Goal: Task Accomplishment & Management: Use online tool/utility

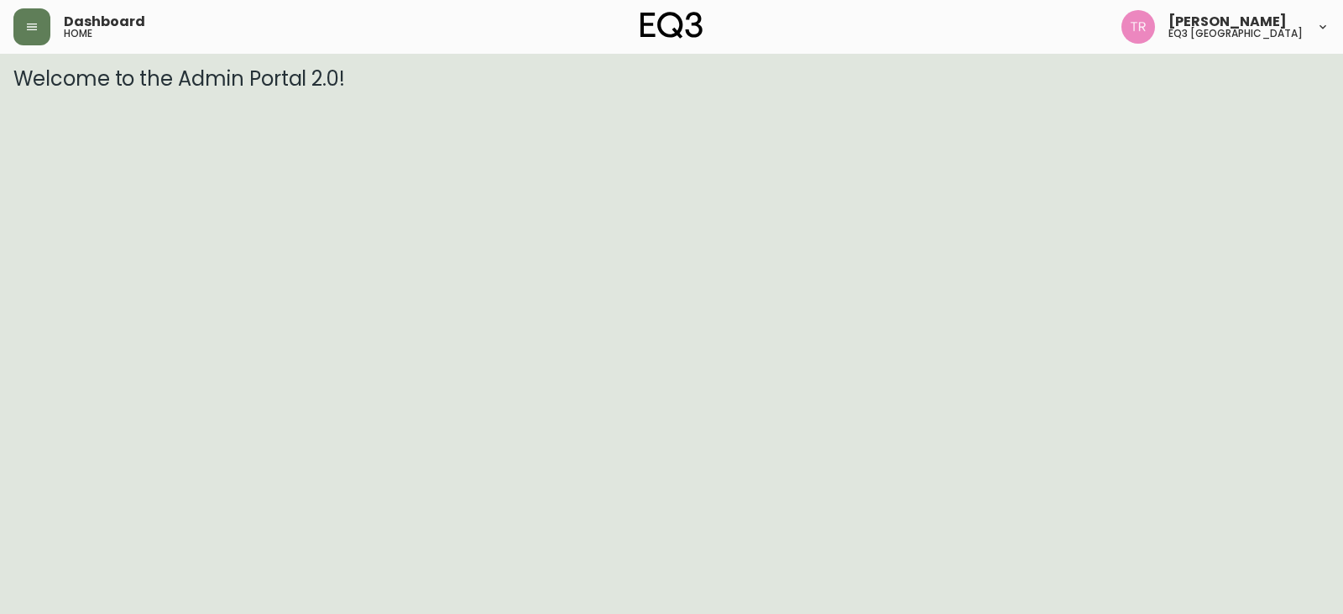
drag, startPoint x: 7, startPoint y: 138, endPoint x: 111, endPoint y: 57, distance: 131.7
click at [8, 91] on html "Dashboard home [PERSON_NAME] eq3 [GEOGRAPHIC_DATA] Welcome to the Admin Portal …" at bounding box center [671, 45] width 1343 height 91
